Goal: Task Accomplishment & Management: Complete application form

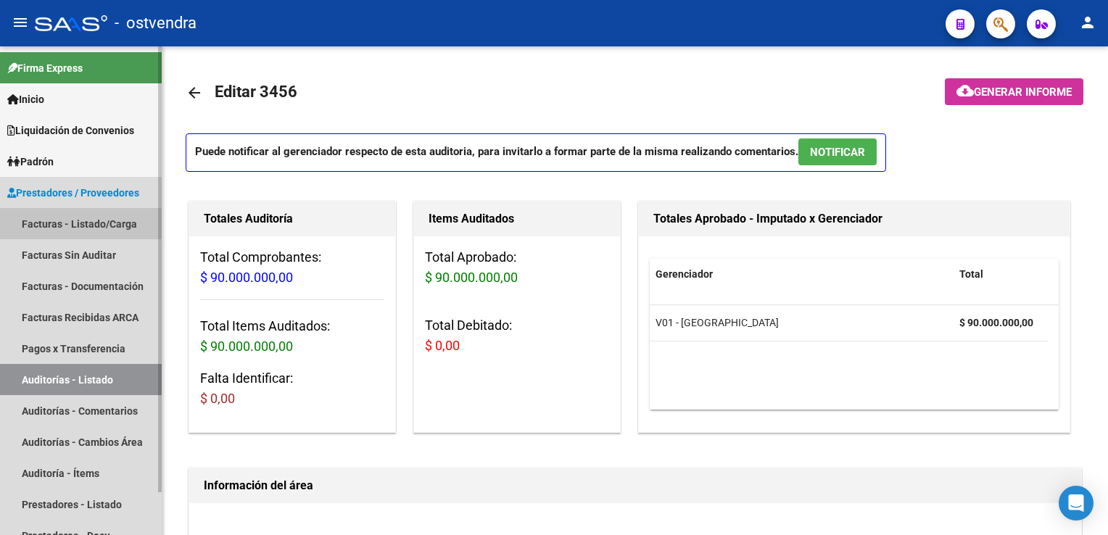
click at [93, 222] on link "Facturas - Listado/Carga" at bounding box center [81, 223] width 162 height 31
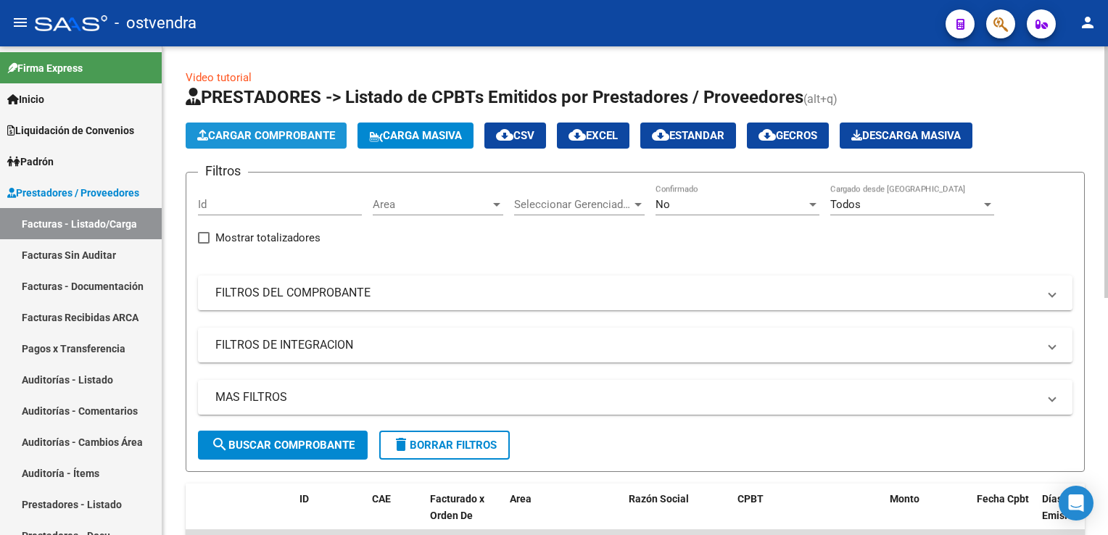
click at [247, 139] on span "Cargar Comprobante" at bounding box center [266, 135] width 138 height 13
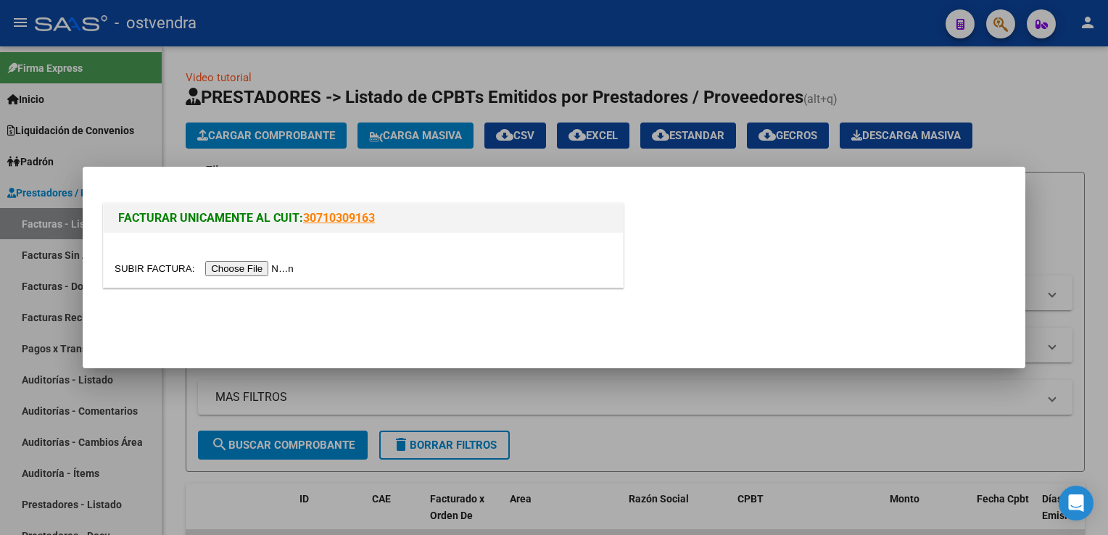
click at [235, 260] on div at bounding box center [363, 268] width 497 height 17
click at [235, 268] on input "file" at bounding box center [206, 268] width 183 height 15
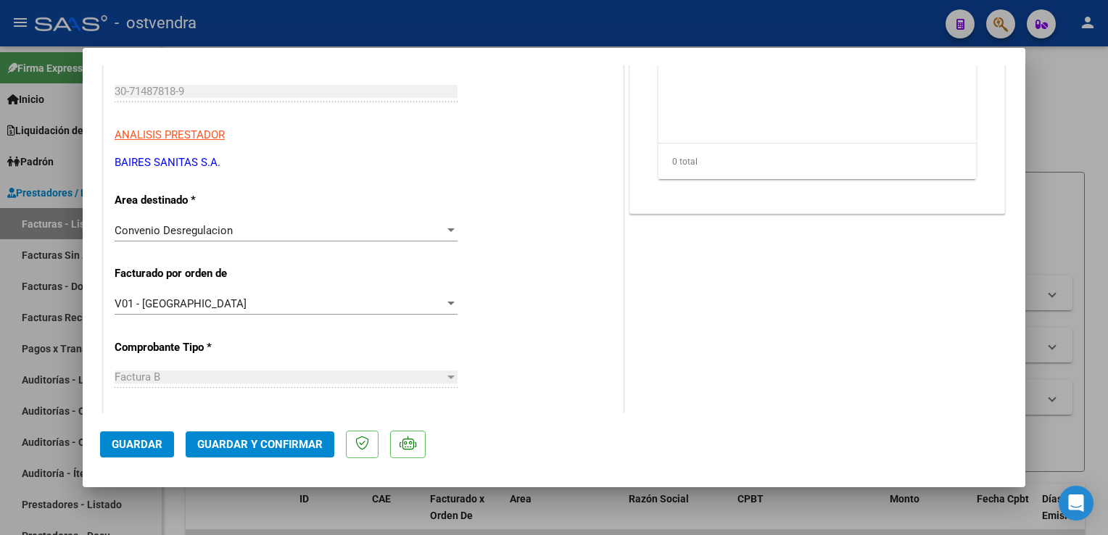
scroll to position [218, 0]
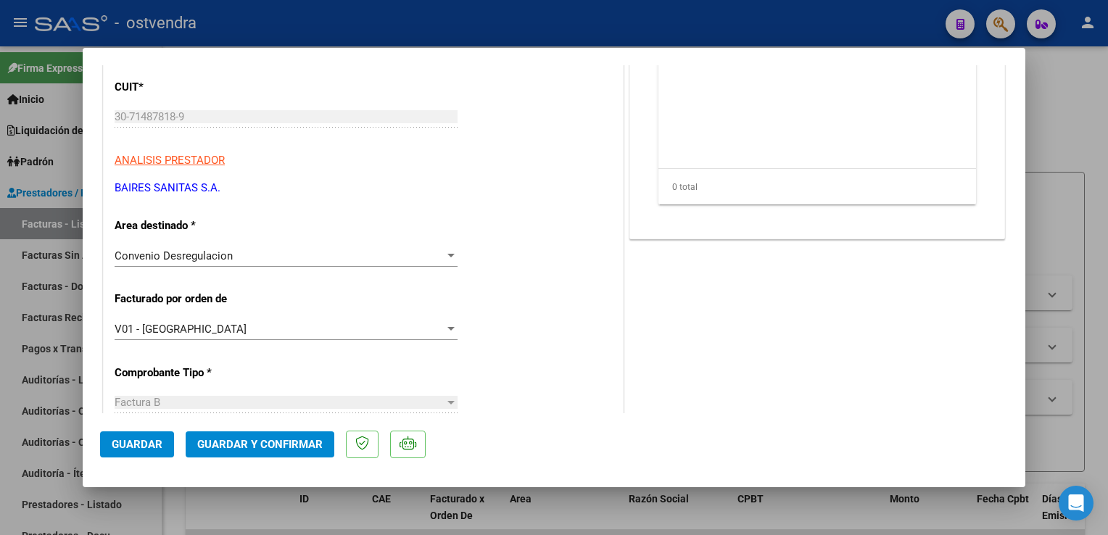
click at [318, 247] on div "Convenio Desregulacion Seleccionar Area" at bounding box center [286, 256] width 343 height 22
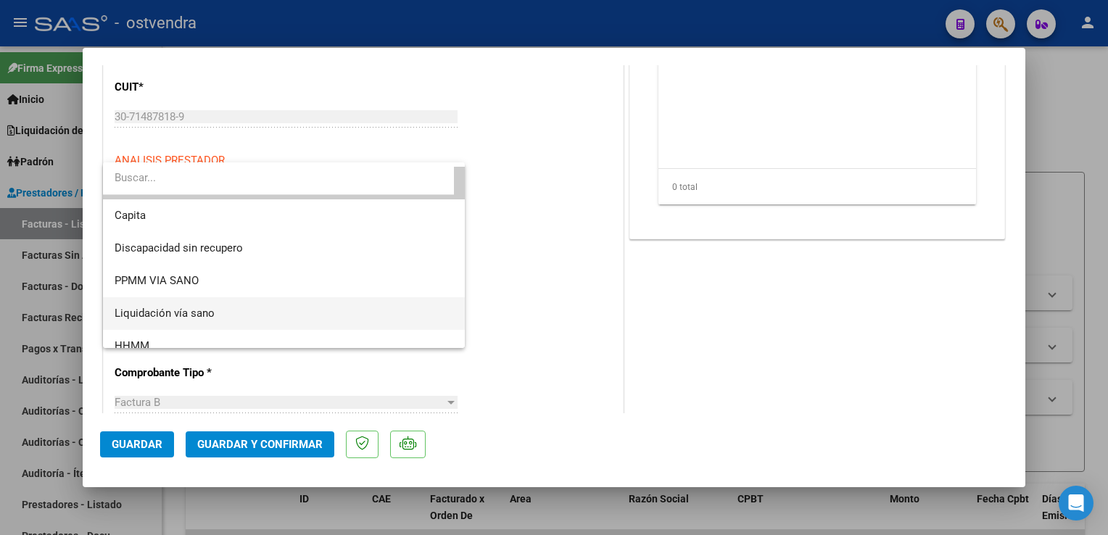
scroll to position [238, 0]
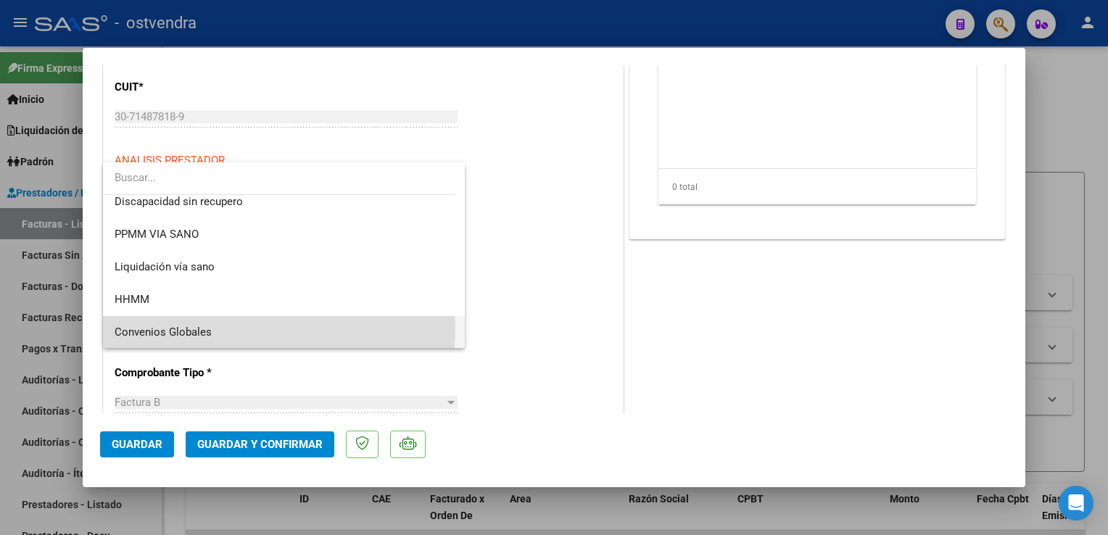
click at [252, 329] on span "Convenios Globales" at bounding box center [284, 332] width 339 height 33
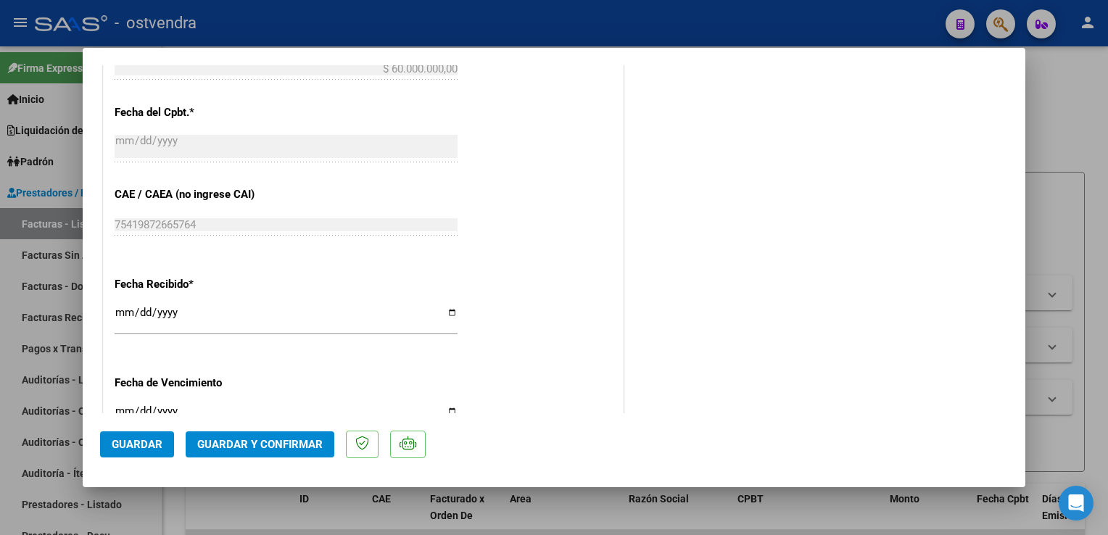
scroll to position [893, 0]
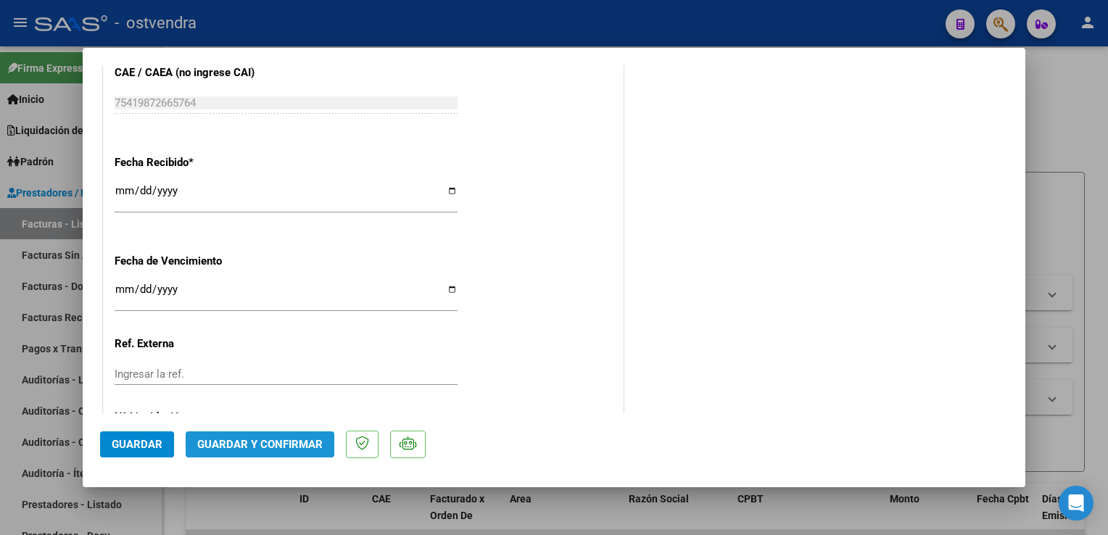
click at [265, 440] on span "Guardar y Confirmar" at bounding box center [259, 444] width 125 height 13
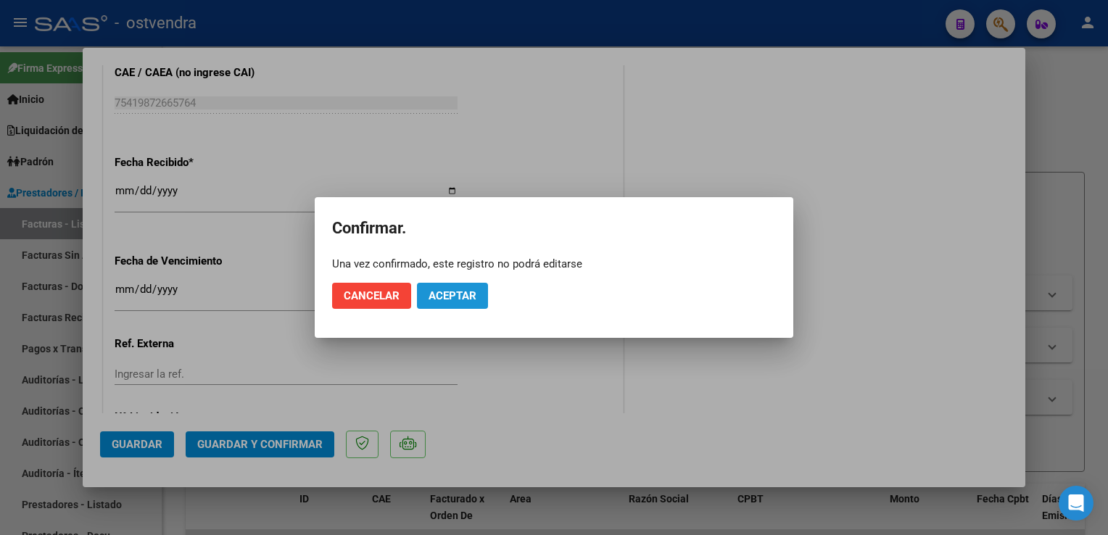
click at [463, 286] on button "Aceptar" at bounding box center [452, 296] width 71 height 26
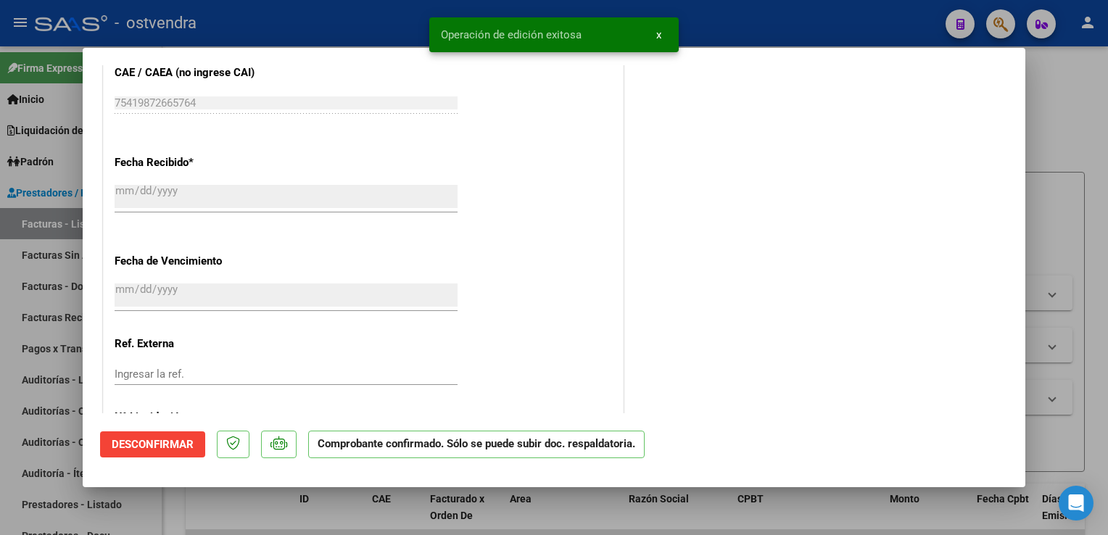
click at [1068, 149] on div at bounding box center [554, 267] width 1108 height 535
type input "$ 0,00"
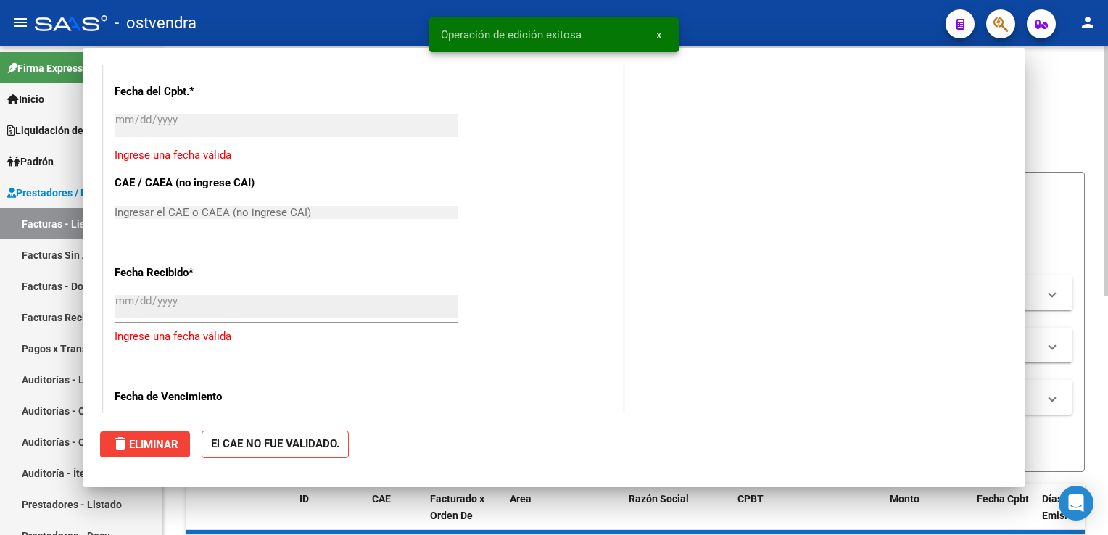
scroll to position [1003, 0]
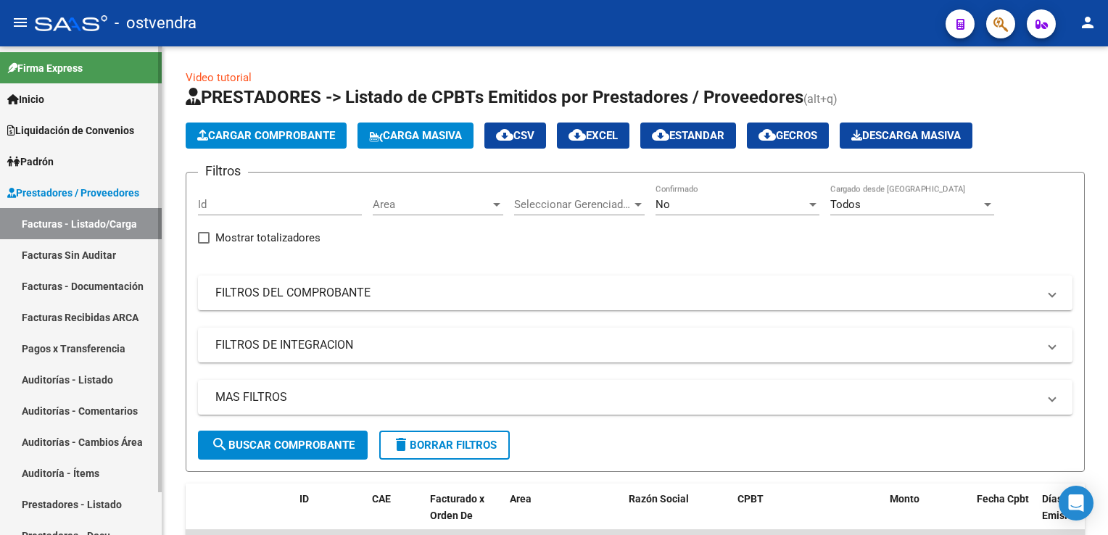
click at [51, 373] on link "Auditorías - Listado" at bounding box center [81, 379] width 162 height 31
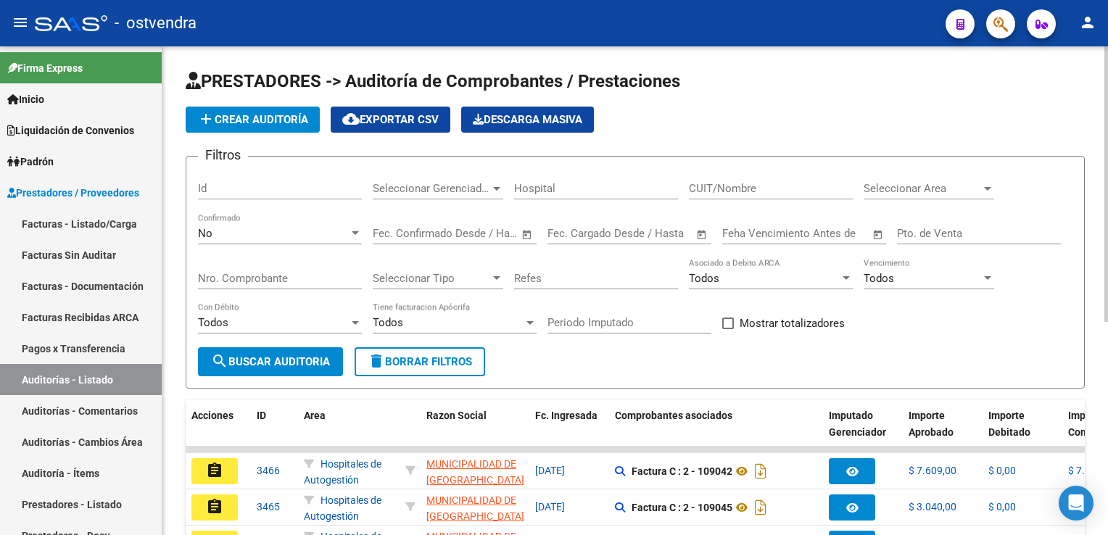
click at [264, 129] on button "add Crear Auditoría" at bounding box center [253, 120] width 134 height 26
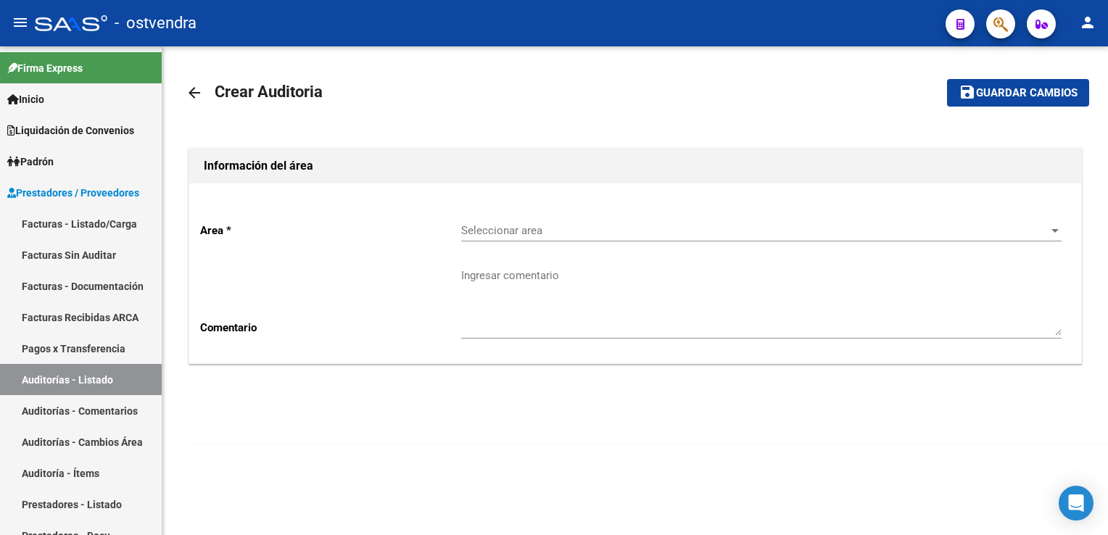
click at [649, 239] on div "Seleccionar area Seleccionar area" at bounding box center [761, 225] width 600 height 31
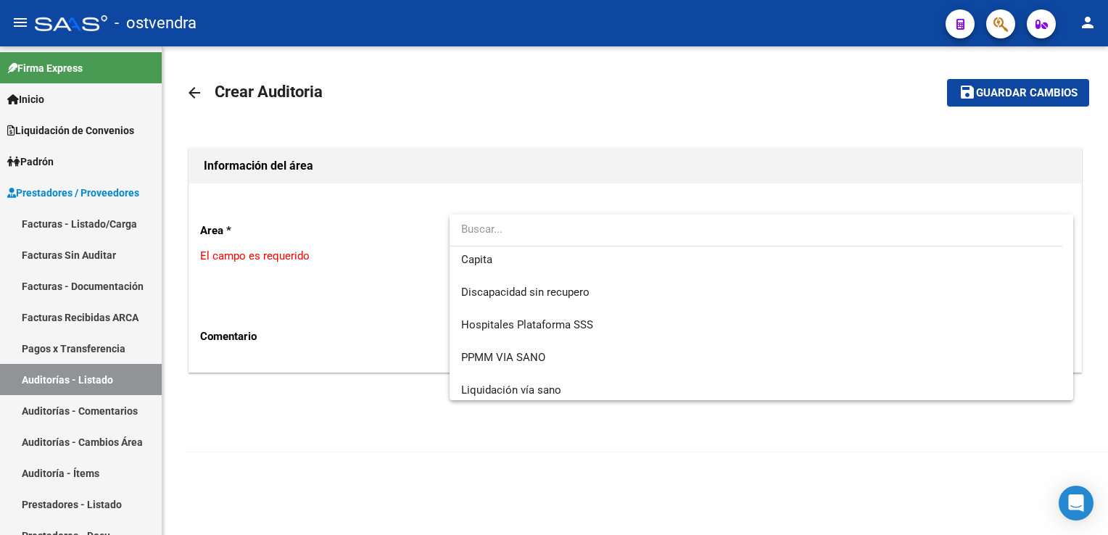
scroll to position [271, 0]
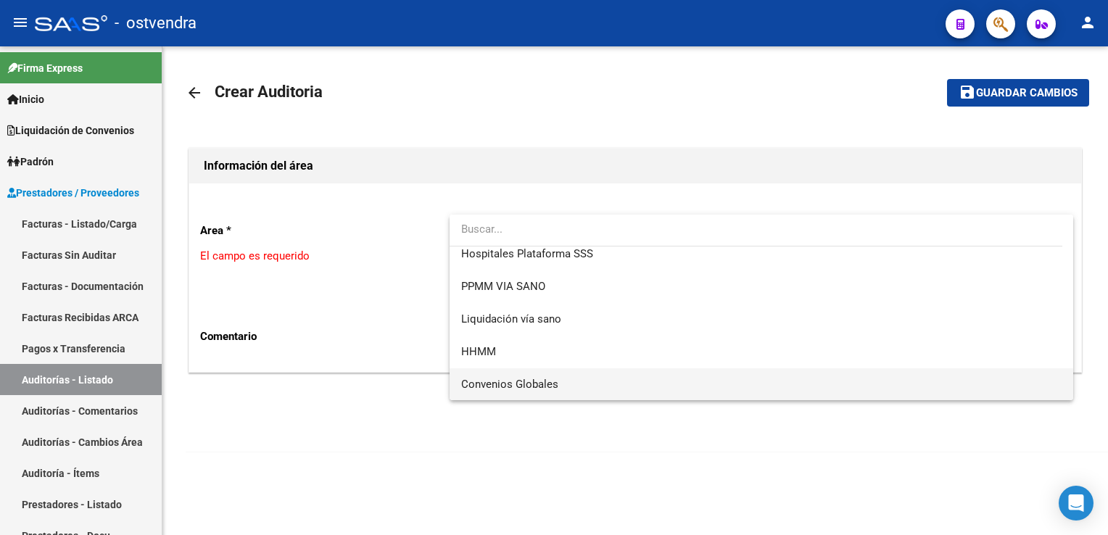
click at [624, 388] on span "Convenios Globales" at bounding box center [761, 384] width 600 height 33
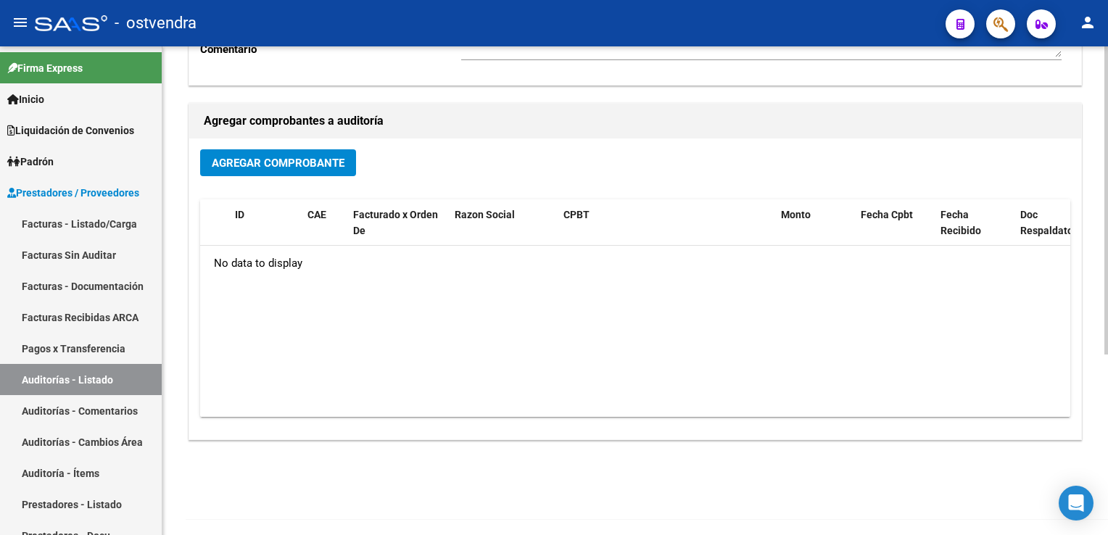
scroll to position [284, 0]
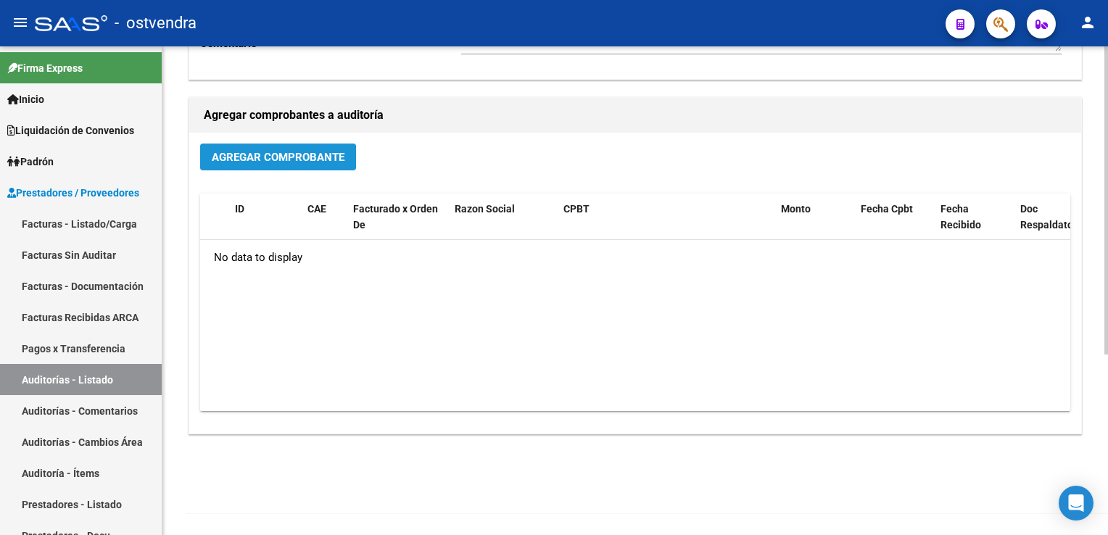
click at [261, 158] on span "Agregar Comprobante" at bounding box center [278, 157] width 133 height 13
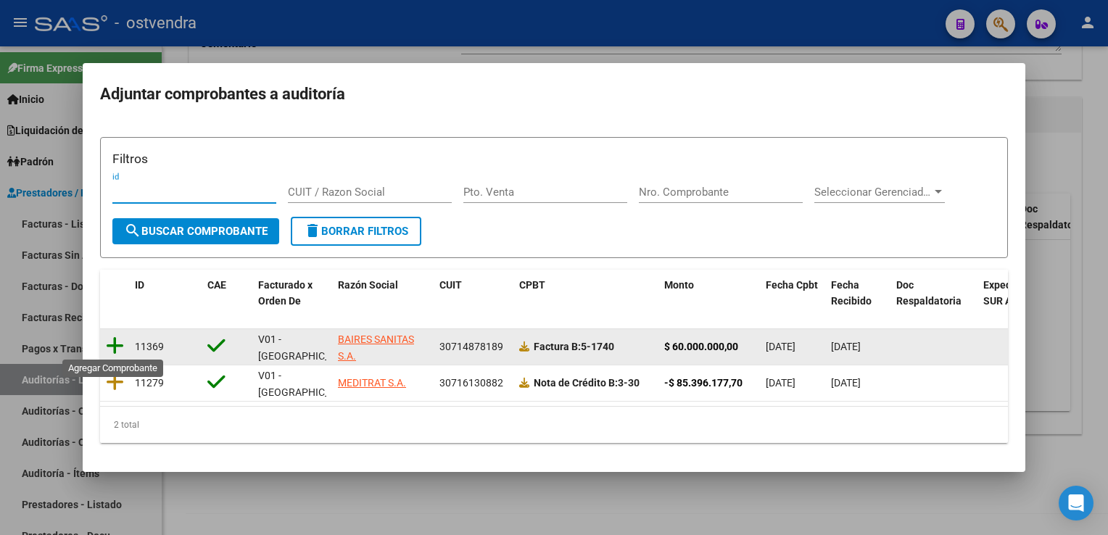
click at [118, 344] on icon at bounding box center [115, 346] width 18 height 20
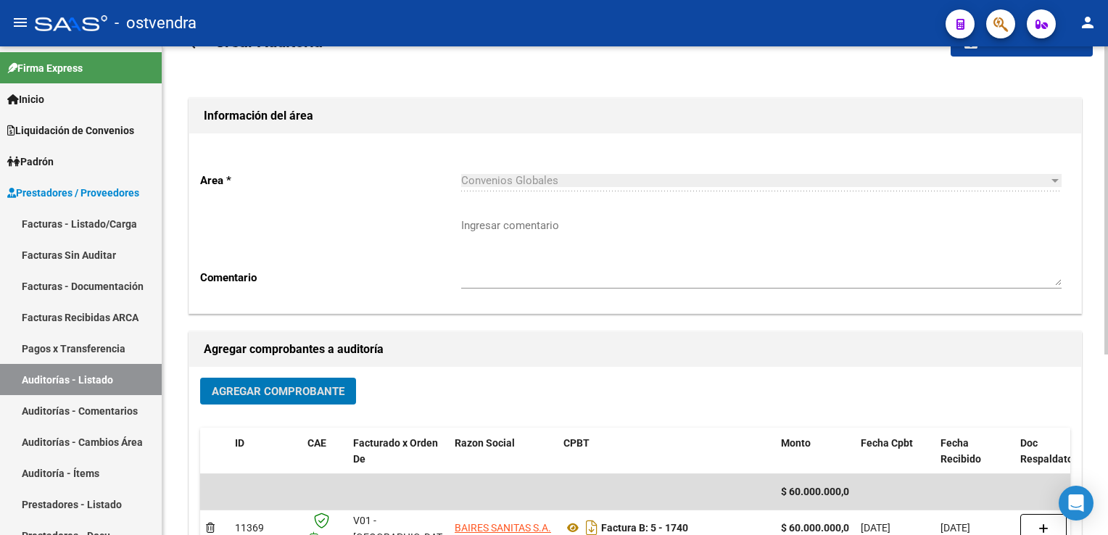
scroll to position [0, 0]
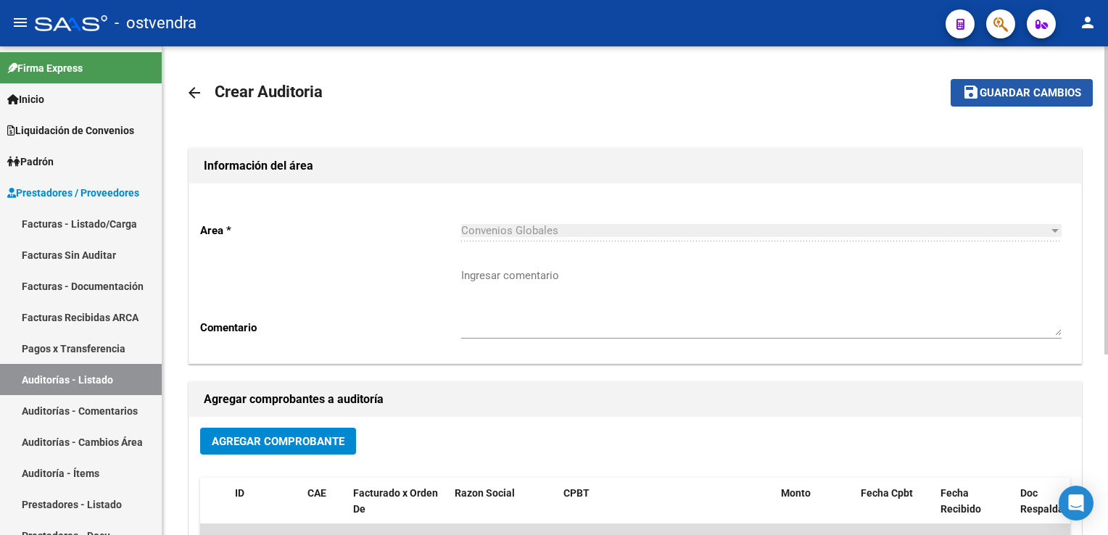
click at [1021, 88] on span "Guardar cambios" at bounding box center [1031, 93] width 102 height 13
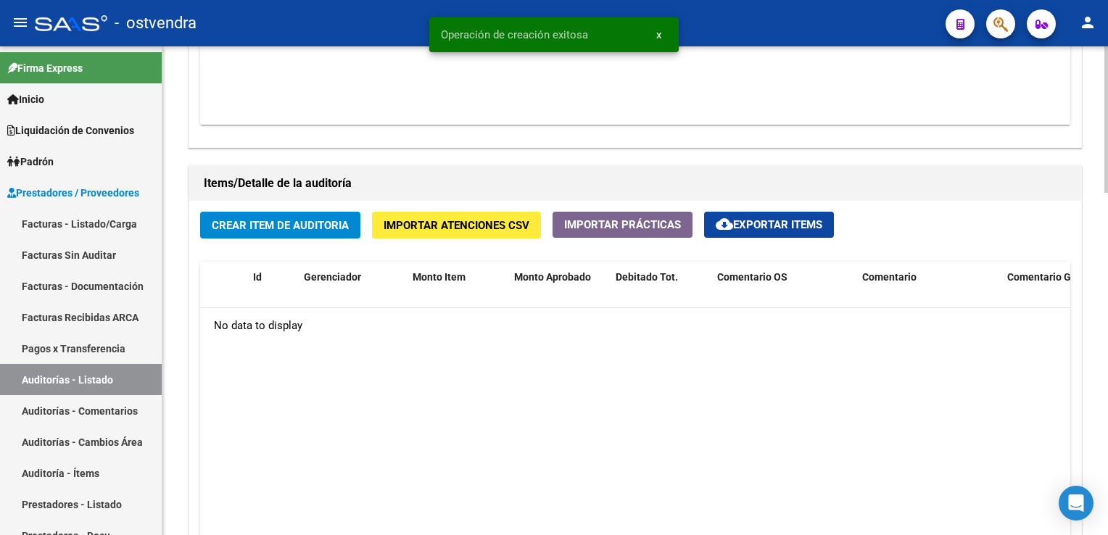
scroll to position [943, 0]
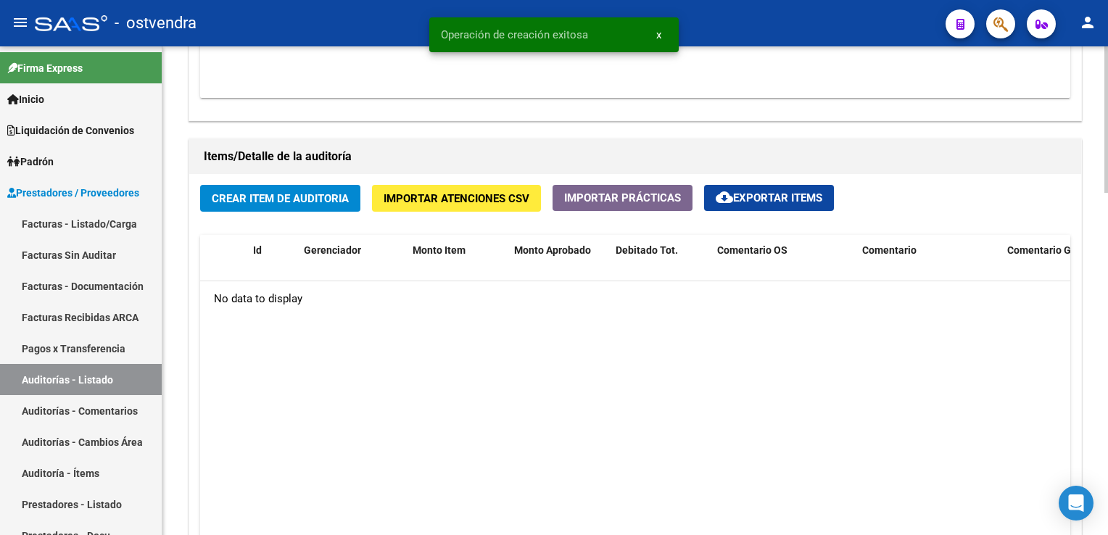
click at [262, 202] on span "Crear Item de Auditoria" at bounding box center [280, 198] width 137 height 13
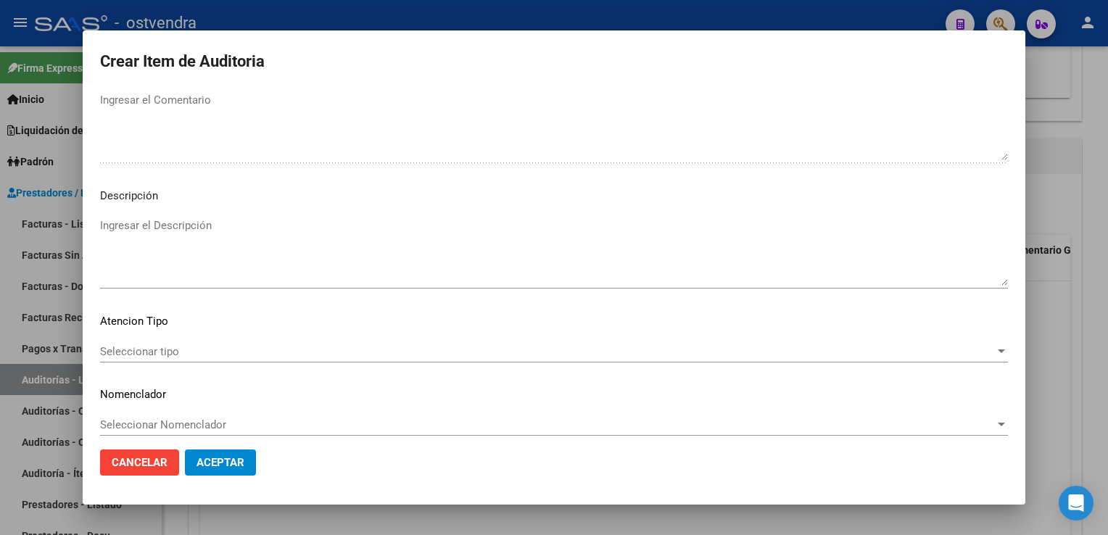
scroll to position [892, 0]
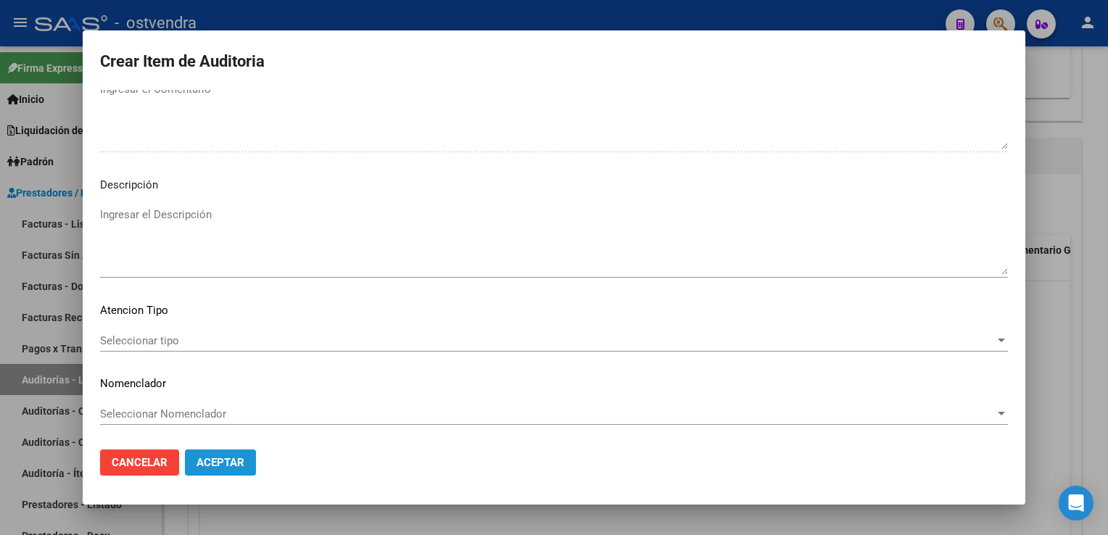
click at [229, 464] on span "Aceptar" at bounding box center [221, 462] width 48 height 13
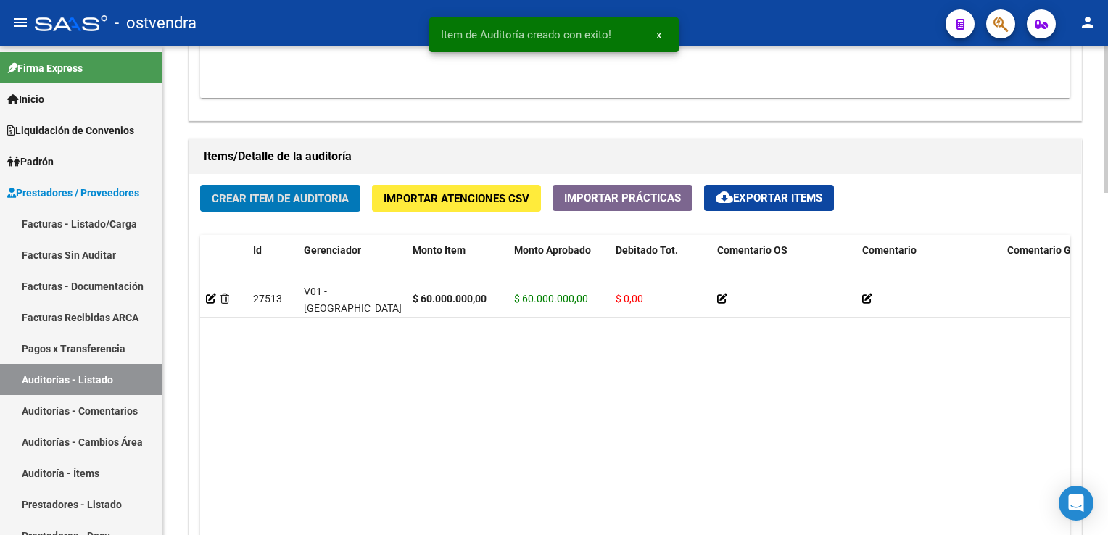
scroll to position [943, 0]
click at [577, 471] on datatable-body "27513 V01 - [PERSON_NAME] $ 60.000.000,00 $ 60.000.000,00 $ 0,00 [PERSON_NAME] …" at bounding box center [635, 427] width 870 height 292
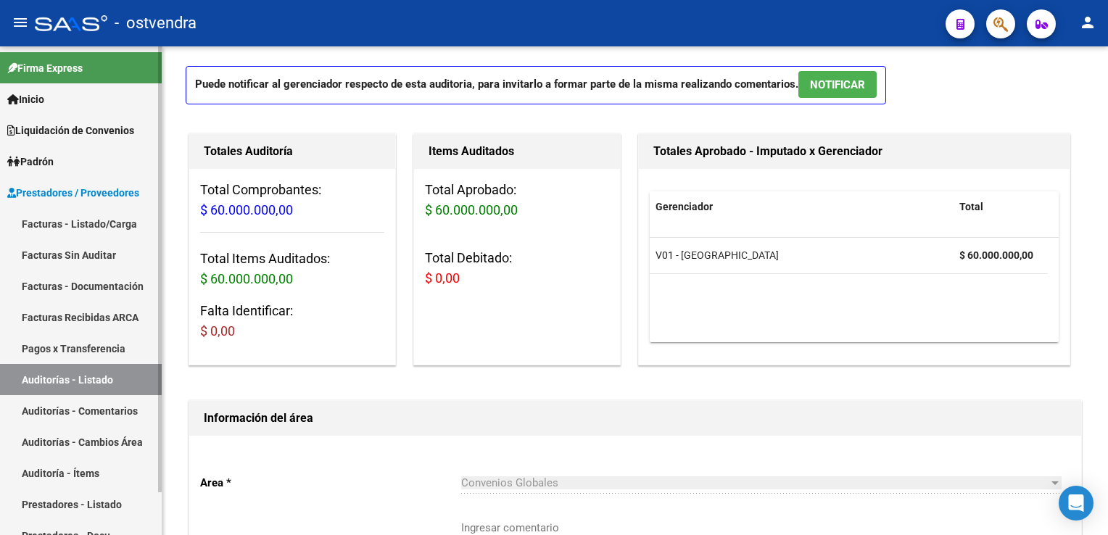
scroll to position [1, 0]
